Goal: Task Accomplishment & Management: Manage account settings

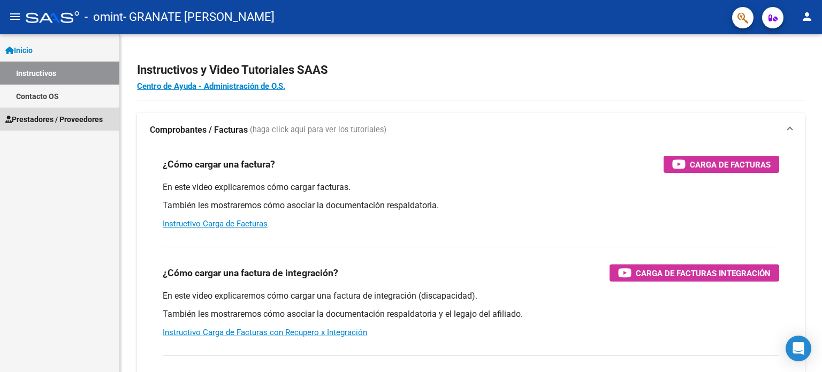
click at [41, 119] on span "Prestadores / Proveedores" at bounding box center [53, 119] width 97 height 12
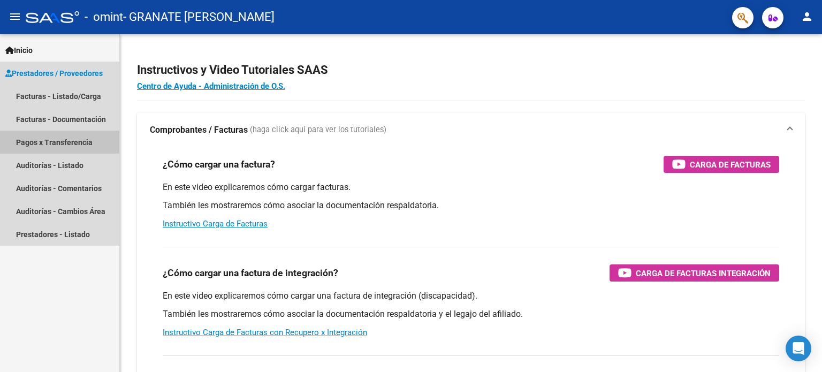
click at [45, 140] on link "Pagos x Transferencia" at bounding box center [59, 142] width 119 height 23
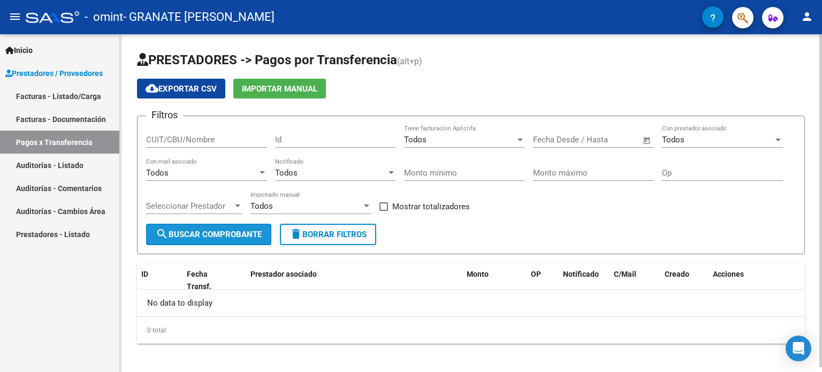
click at [209, 234] on span "search Buscar Comprobante" at bounding box center [209, 235] width 106 height 10
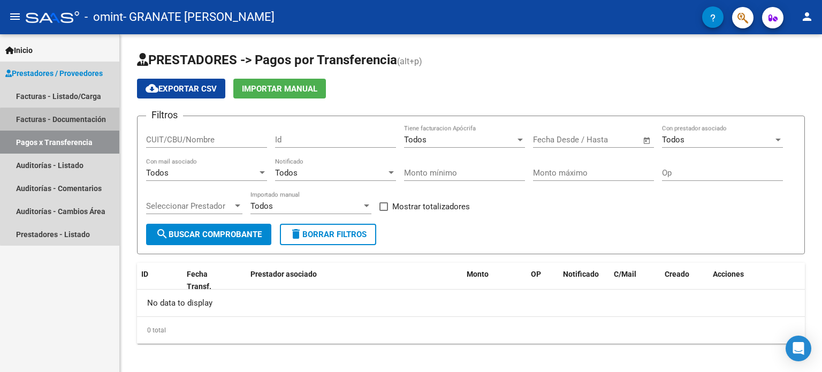
click at [81, 121] on link "Facturas - Documentación" at bounding box center [59, 119] width 119 height 23
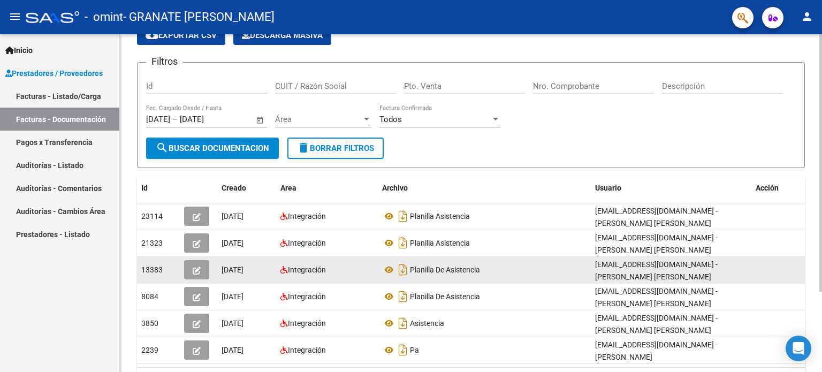
scroll to position [105, 0]
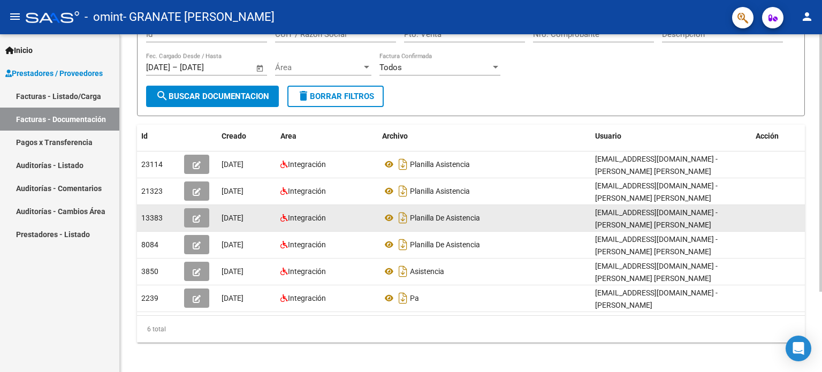
click at [530, 334] on div "6 total" at bounding box center [471, 329] width 668 height 27
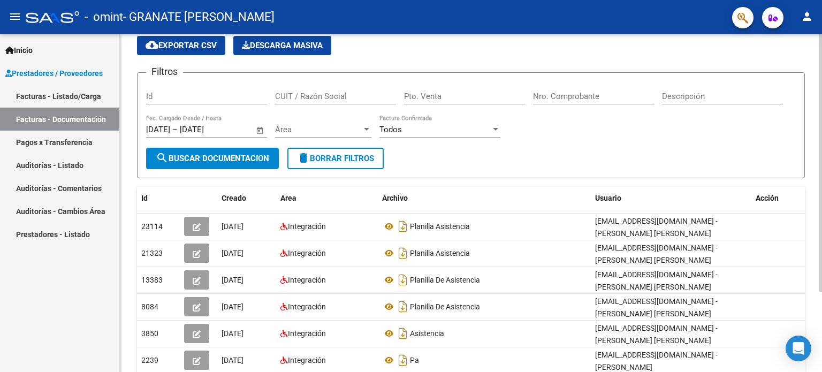
scroll to position [0, 0]
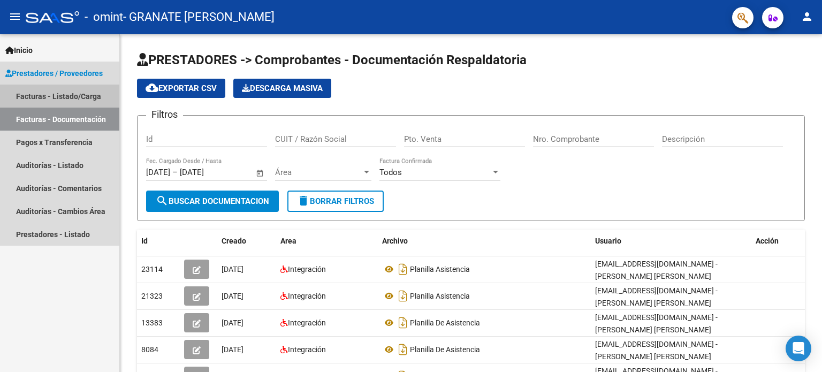
click at [39, 92] on link "Facturas - Listado/Carga" at bounding box center [59, 96] width 119 height 23
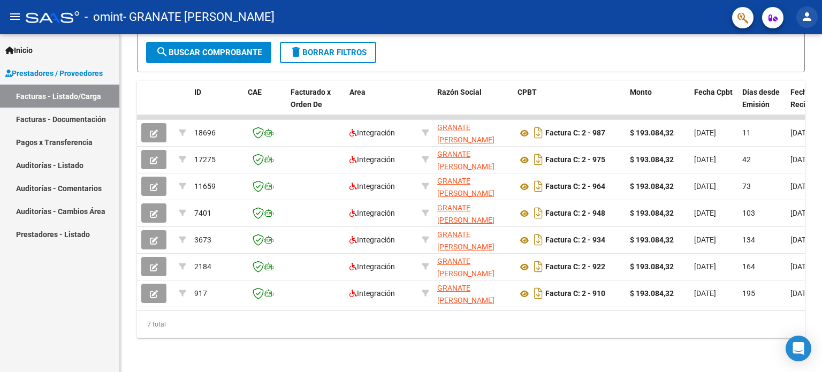
click at [809, 15] on mat-icon "person" at bounding box center [807, 16] width 13 height 13
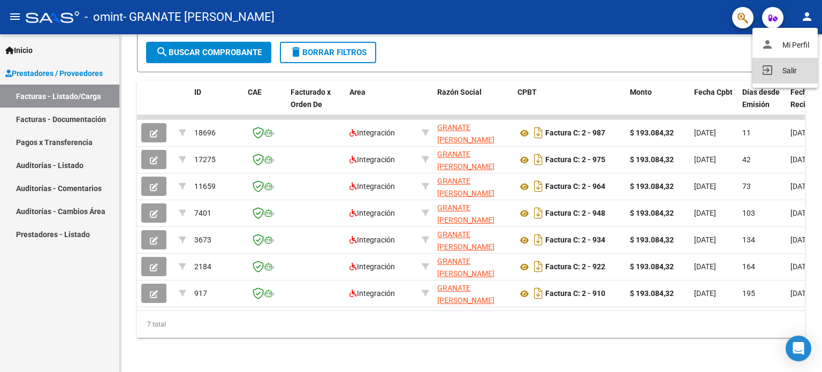
click at [790, 70] on button "exit_to_app Salir" at bounding box center [784, 71] width 65 height 26
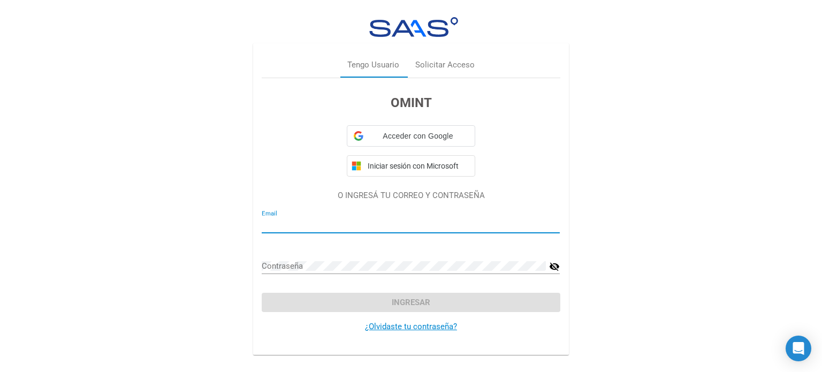
type input "[EMAIL_ADDRESS][DOMAIN_NAME]"
